Goal: Check status

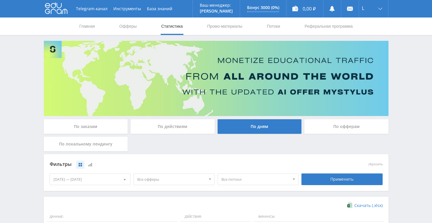
scroll to position [158, 0]
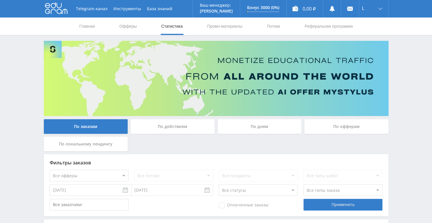
click at [259, 126] on div "По дням" at bounding box center [260, 126] width 84 height 15
click at [0, 0] on input "По дням" at bounding box center [0, 0] width 0 height 0
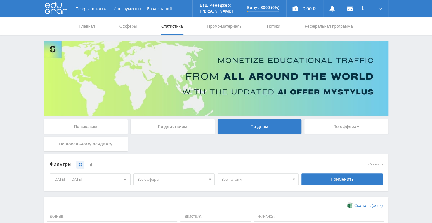
click at [120, 131] on div "По заказам" at bounding box center [86, 126] width 84 height 15
click at [0, 0] on input "По заказам" at bounding box center [0, 0] width 0 height 0
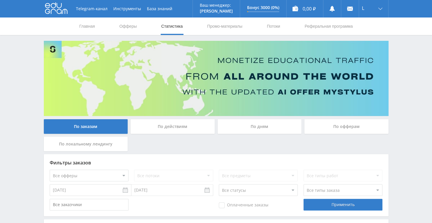
click at [20, 161] on div "Telegram-канал Инструменты База знаний Ваш менеджер: [PERSON_NAME] Online @edug…" at bounding box center [216, 156] width 432 height 313
